Goal: Download file/media

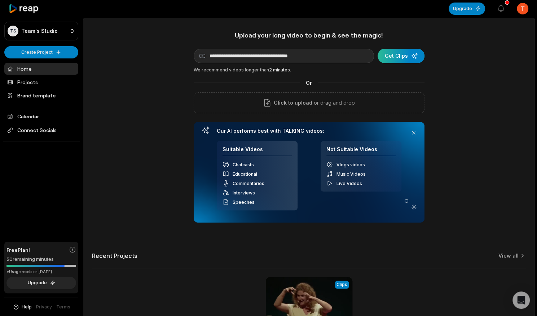
click at [397, 60] on div "submit" at bounding box center [401, 56] width 47 height 14
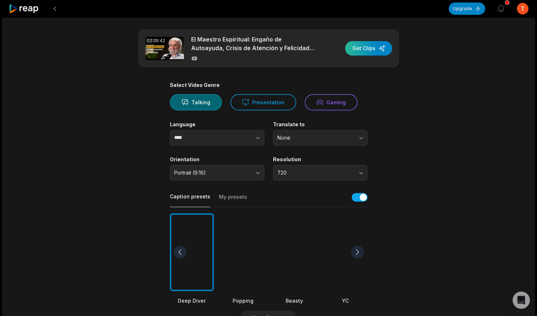
click at [369, 46] on div "button" at bounding box center [368, 48] width 47 height 14
click at [56, 11] on button at bounding box center [54, 8] width 13 height 13
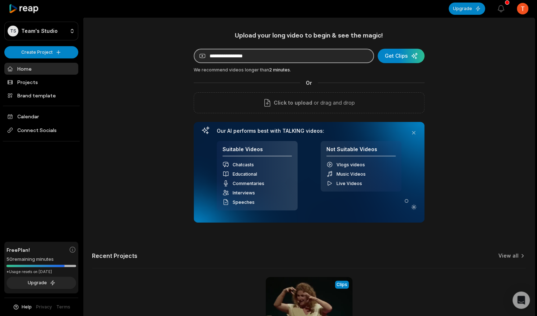
click at [220, 56] on input at bounding box center [284, 56] width 180 height 14
paste input "**********"
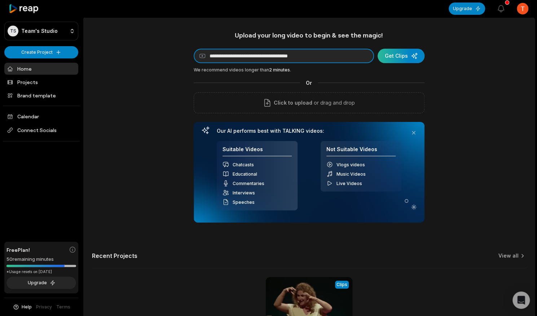
type input "**********"
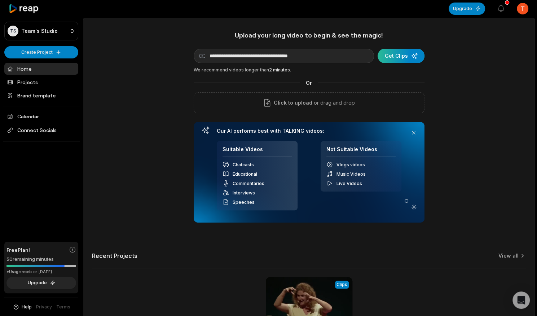
click at [409, 56] on div "submit" at bounding box center [401, 56] width 47 height 14
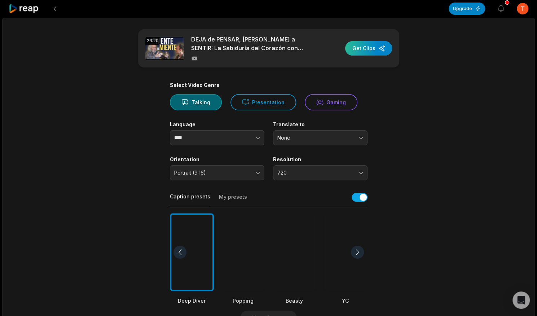
click at [378, 48] on div "button" at bounding box center [368, 48] width 47 height 14
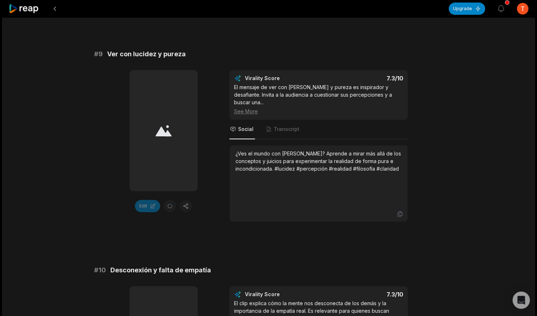
scroll to position [1490, 0]
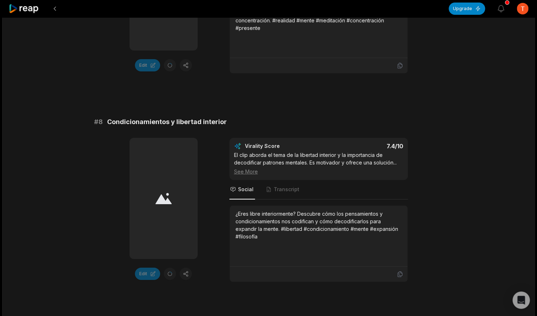
click at [178, 172] on div at bounding box center [164, 198] width 68 height 121
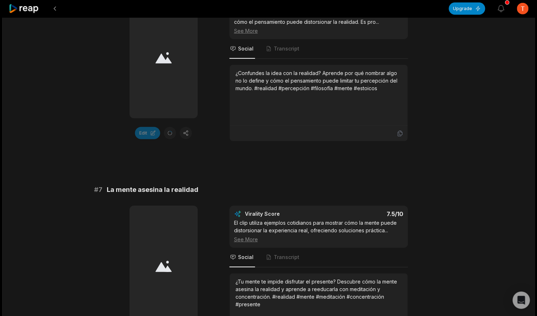
scroll to position [937, 0]
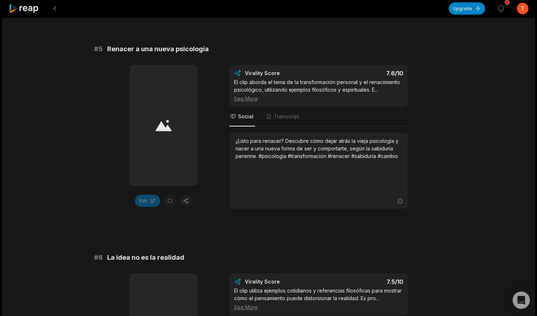
click at [166, 127] on icon at bounding box center [164, 125] width 16 height 11
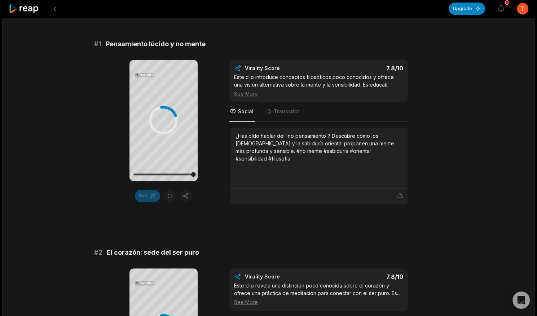
scroll to position [0, 0]
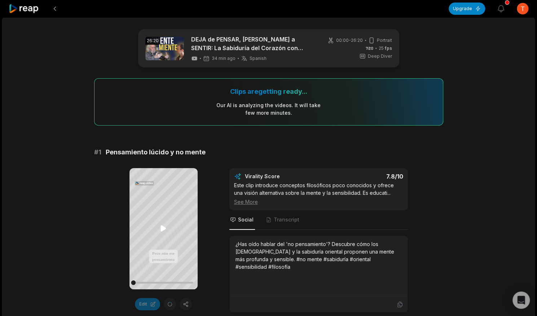
click at [163, 228] on icon at bounding box center [163, 229] width 5 height 6
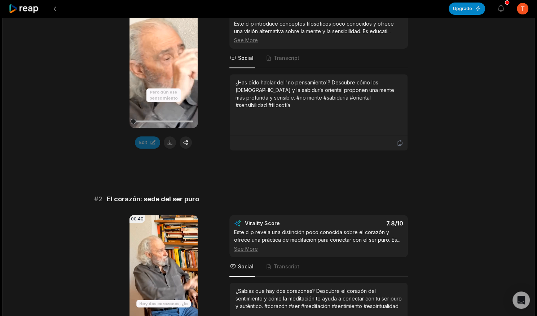
scroll to position [165, 0]
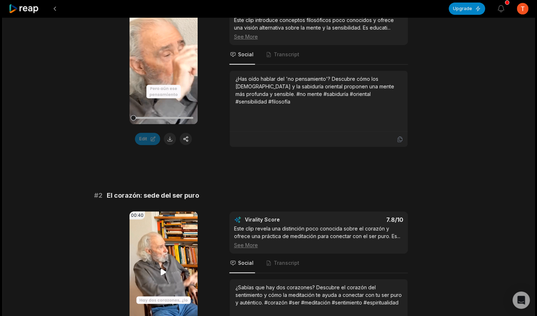
click at [164, 270] on icon at bounding box center [163, 272] width 5 height 6
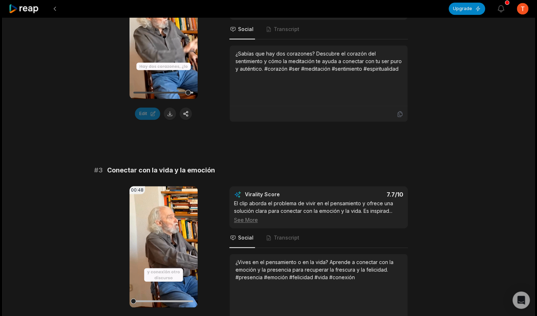
scroll to position [399, 0]
click at [164, 248] on icon at bounding box center [163, 247] width 9 height 9
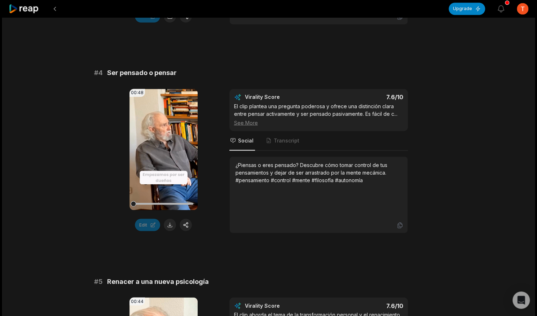
scroll to position [703, 0]
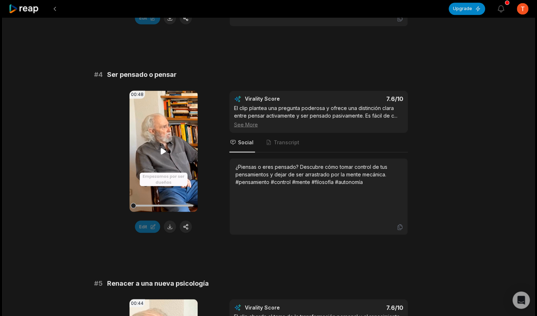
click at [161, 149] on icon at bounding box center [163, 151] width 5 height 6
click at [170, 224] on button at bounding box center [170, 226] width 12 height 12
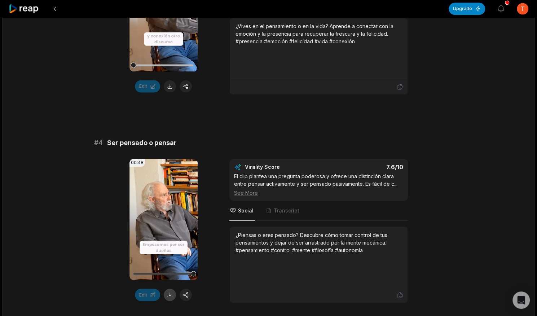
scroll to position [635, 0]
click at [166, 88] on button at bounding box center [170, 86] width 12 height 12
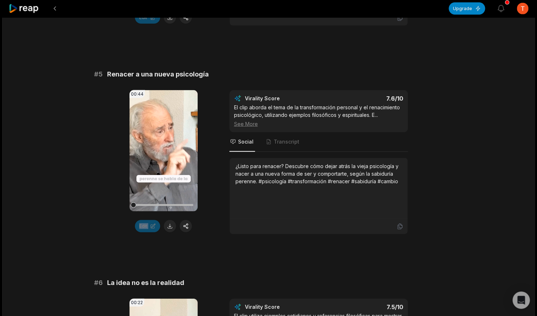
scroll to position [913, 0]
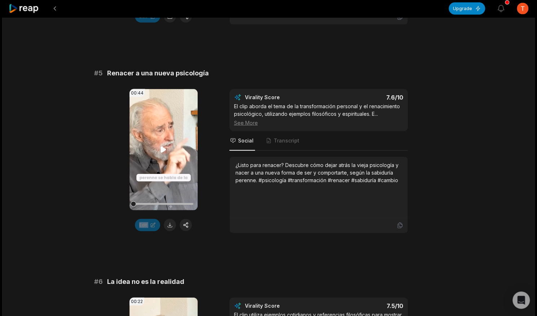
click at [159, 143] on video "Your browser does not support mp4 format." at bounding box center [164, 149] width 68 height 121
click at [160, 147] on icon at bounding box center [163, 149] width 9 height 9
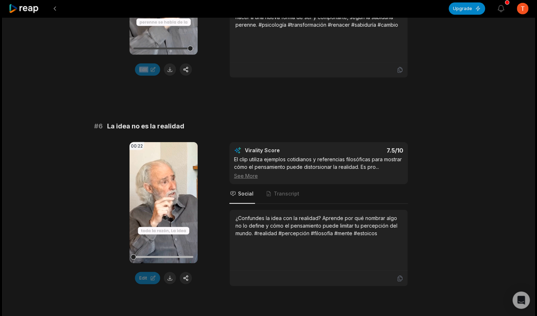
scroll to position [1072, 0]
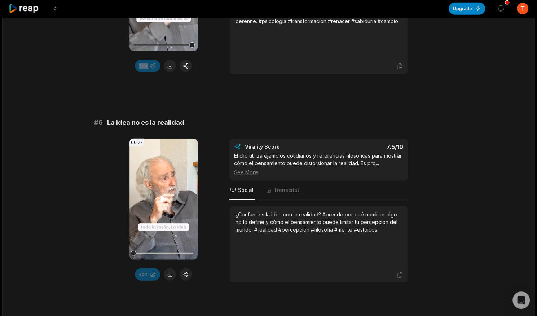
click at [157, 200] on video "Your browser does not support mp4 format." at bounding box center [164, 199] width 68 height 121
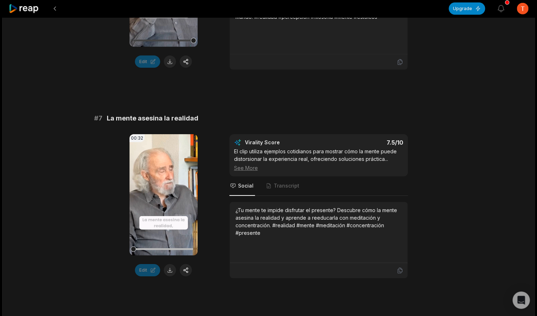
scroll to position [1287, 0]
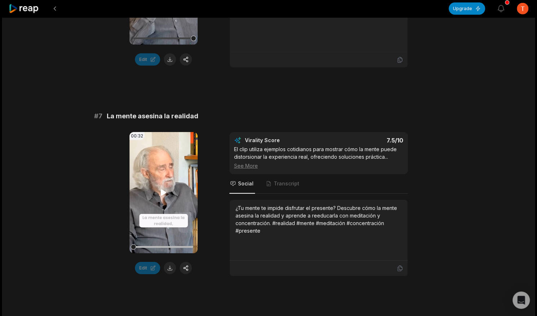
click at [162, 191] on icon at bounding box center [163, 193] width 5 height 6
click at [172, 266] on button at bounding box center [170, 268] width 12 height 12
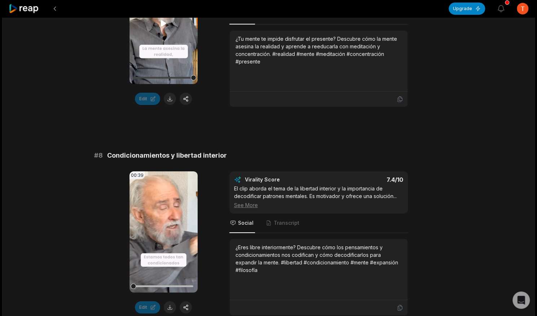
scroll to position [1457, 0]
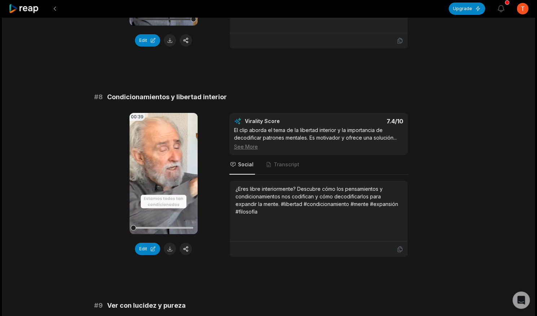
scroll to position [1399, 0]
